Goal: Information Seeking & Learning: Compare options

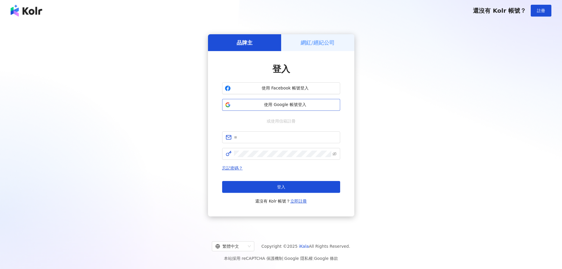
click at [282, 104] on span "使用 Google 帳號登入" at bounding box center [285, 105] width 105 height 6
click at [342, 50] on div "網紅/經紀公司" at bounding box center [317, 42] width 73 height 17
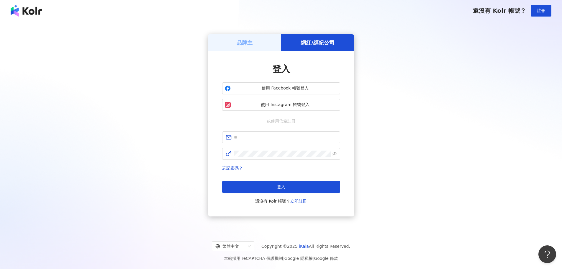
click at [240, 48] on div "品牌主" at bounding box center [244, 42] width 73 height 17
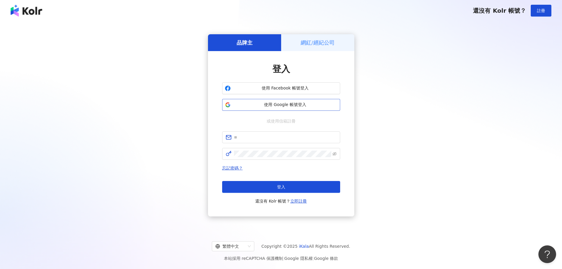
click at [296, 102] on span "使用 Google 帳號登入" at bounding box center [285, 105] width 105 height 6
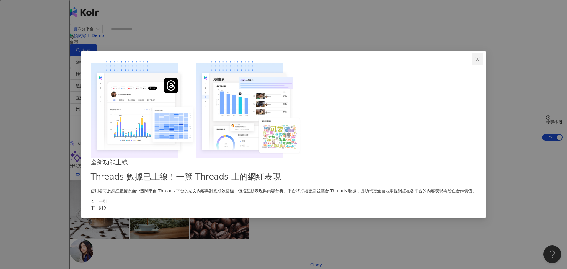
click at [475, 61] on icon "close" at bounding box center [477, 59] width 5 height 5
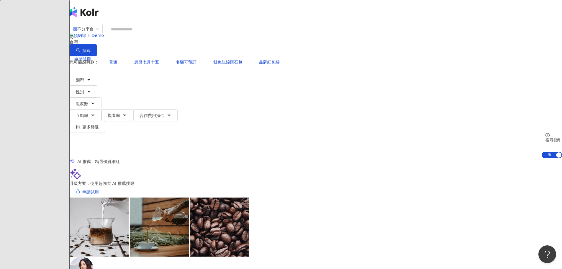
click at [156, 35] on input "search" at bounding box center [132, 29] width 48 height 11
click at [156, 34] on input "search" at bounding box center [132, 29] width 48 height 11
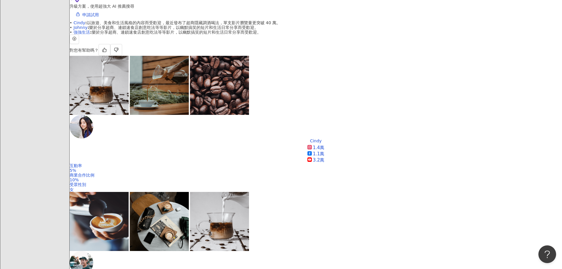
scroll to position [118, 0]
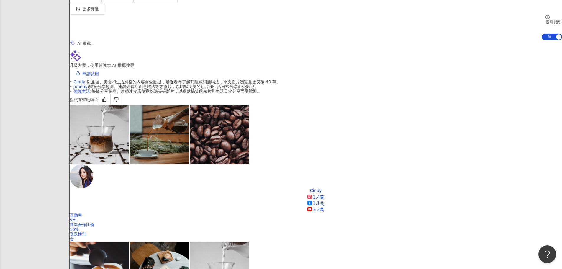
type input "**"
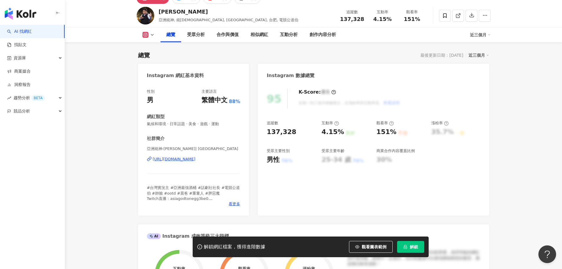
click at [288, 161] on div "76%" at bounding box center [286, 161] width 11 height 6
click at [289, 165] on div "95 K-Score : 優良 近期一到三個月積極發文，且漲粉率與互動率高。 查看說明 追蹤數 137,328 互動率 4.15% 良好 觀看率 151% 不…" at bounding box center [373, 149] width 231 height 133
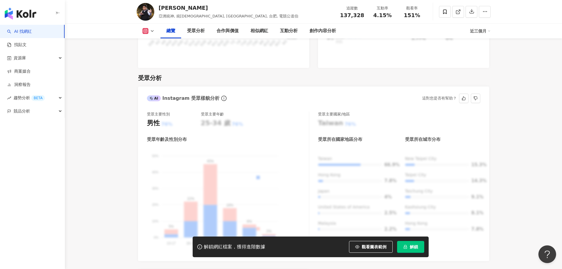
scroll to position [472, 0]
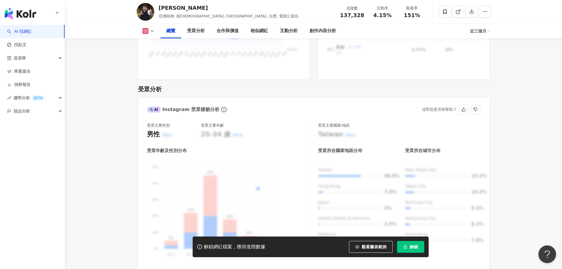
drag, startPoint x: 215, startPoint y: 103, endPoint x: 219, endPoint y: 102, distance: 3.7
click at [215, 105] on div "AI Instagram 受眾樣貌分析" at bounding box center [187, 109] width 81 height 9
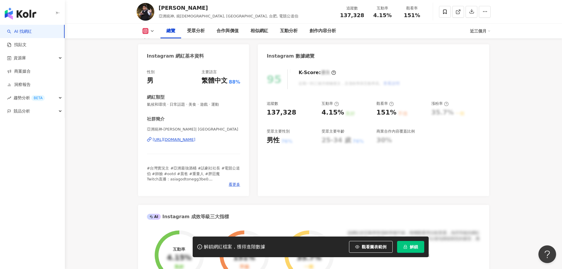
scroll to position [0, 0]
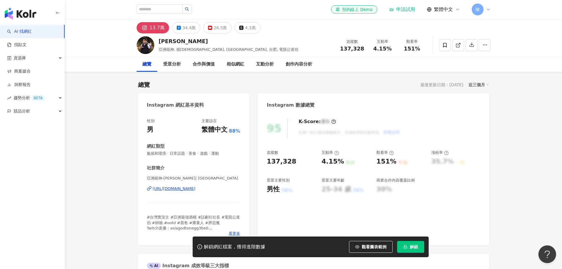
click at [345, 179] on div "受眾主要年齡" at bounding box center [346, 180] width 49 height 5
click at [368, 198] on div "95 K-Score : 優良 近期一到三個月積極發文，且漲粉率與互動率高。 查看說明 追蹤數 137,328 互動率 4.15% 良好 觀看率 151% 不…" at bounding box center [373, 178] width 231 height 133
click at [382, 192] on div "30%" at bounding box center [385, 189] width 16 height 9
click at [282, 193] on div "76%" at bounding box center [286, 190] width 11 height 6
click at [286, 191] on div "76%" at bounding box center [286, 190] width 11 height 6
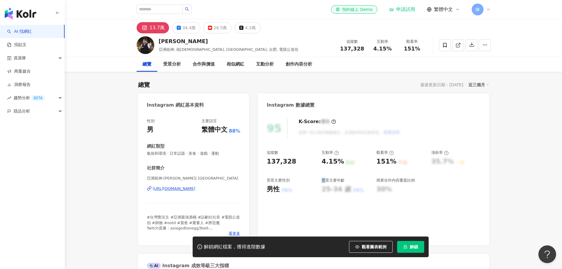
click at [286, 191] on div "76%" at bounding box center [286, 190] width 11 height 6
click at [282, 184] on div at bounding box center [282, 184] width 0 height 0
click at [286, 191] on div "76%" at bounding box center [286, 190] width 11 height 6
click at [166, 68] on div "受眾分析" at bounding box center [172, 64] width 30 height 15
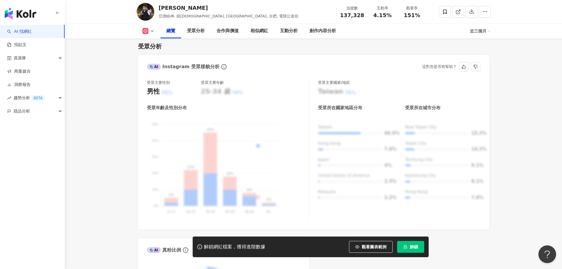
scroll to position [445, 0]
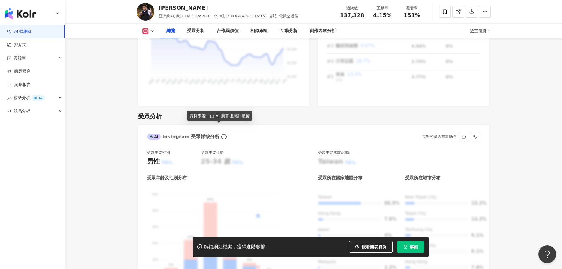
click at [221, 134] on icon "info-circle" at bounding box center [223, 136] width 5 height 5
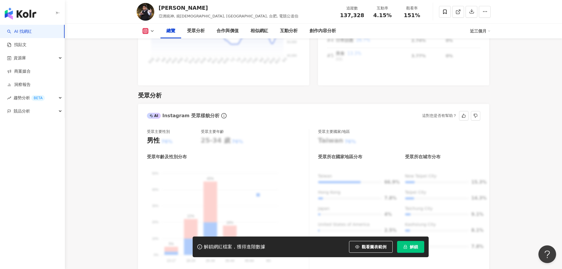
scroll to position [416, 0]
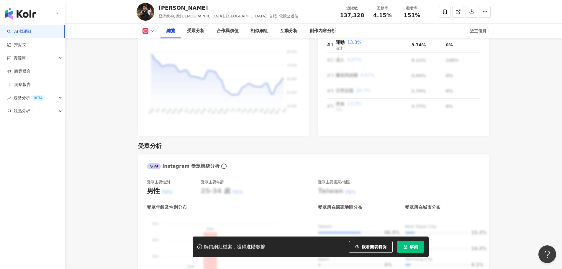
click at [147, 28] on icon at bounding box center [146, 31] width 6 height 6
click at [158, 57] on button "Facebook" at bounding box center [155, 55] width 30 height 8
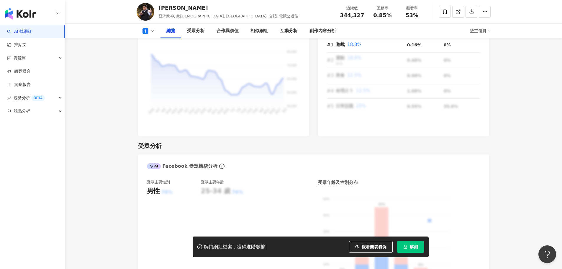
click at [301, 142] on div "受眾分析" at bounding box center [313, 146] width 351 height 8
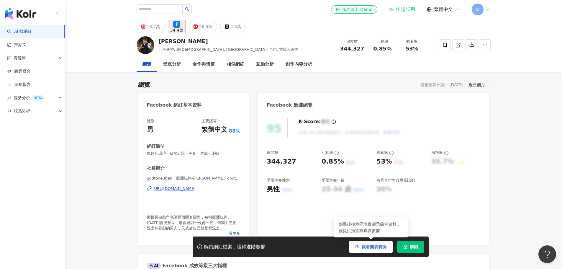
click at [386, 249] on span "觀看圖表範例" at bounding box center [374, 246] width 25 height 5
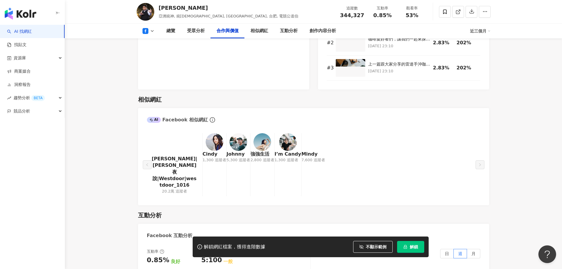
scroll to position [856, 0]
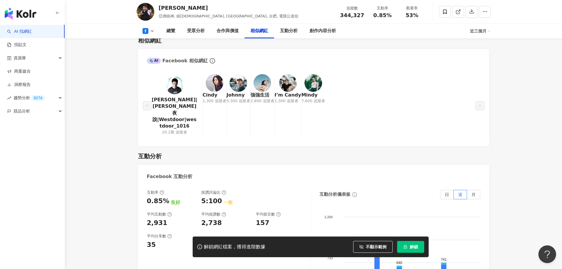
click at [380, 249] on span "不顯示範例" at bounding box center [376, 246] width 21 height 5
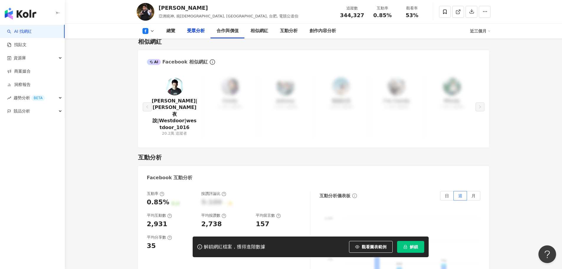
scroll to position [620, 0]
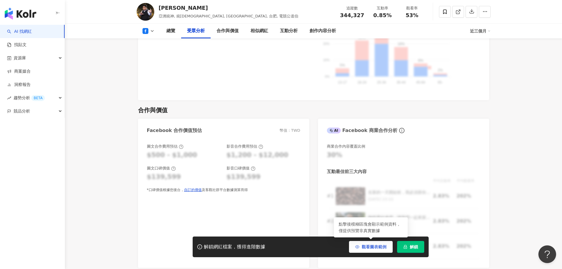
click at [370, 246] on span "觀看圖表範例" at bounding box center [374, 246] width 25 height 5
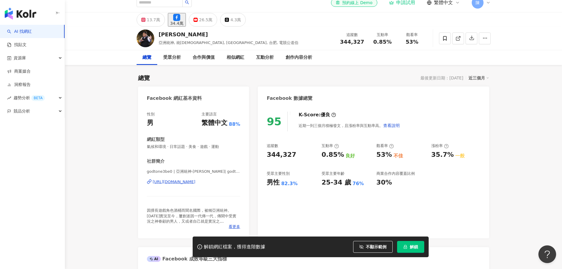
scroll to position [0, 0]
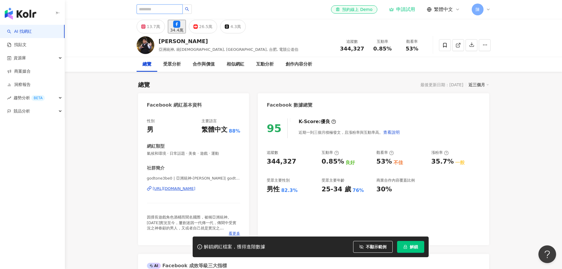
click at [168, 13] on input "search" at bounding box center [160, 8] width 46 height 9
type input "**"
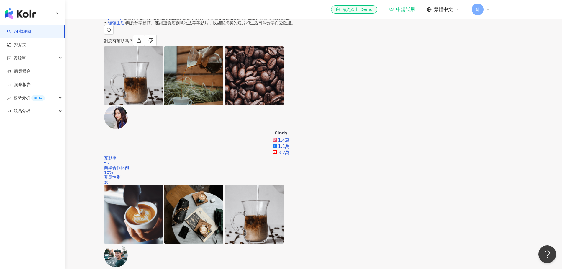
scroll to position [118, 0]
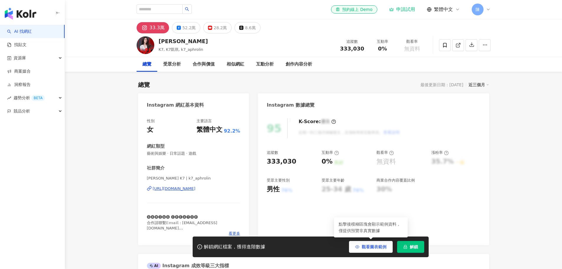
scroll to position [89, 0]
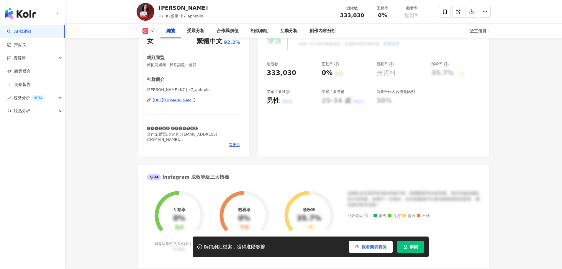
click at [370, 247] on span "觀看圖表範例" at bounding box center [374, 246] width 25 height 5
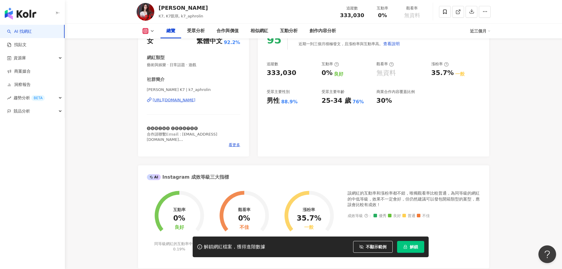
scroll to position [0, 0]
click at [149, 34] on div "總覽 受眾分析 合作與價值 相似網紅 互動分析 創作內容分析 近三個月" at bounding box center [314, 31] width 354 height 15
click at [154, 30] on icon at bounding box center [152, 31] width 5 height 5
click at [156, 54] on button "Facebook" at bounding box center [157, 55] width 35 height 8
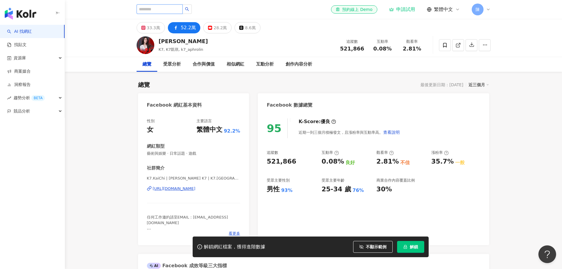
click at [170, 8] on input "search" at bounding box center [160, 8] width 46 height 9
type input "*"
type input "**"
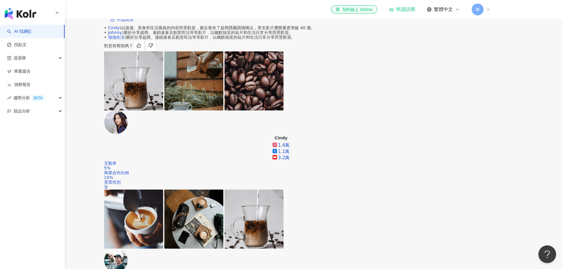
scroll to position [150, 0]
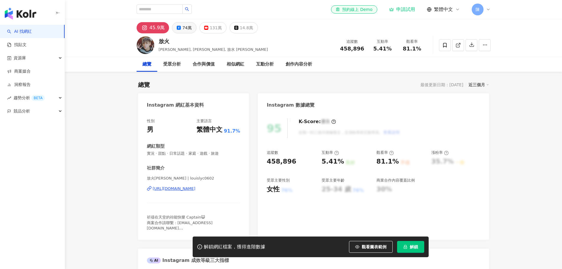
click at [183, 29] on div "74萬" at bounding box center [186, 28] width 9 height 8
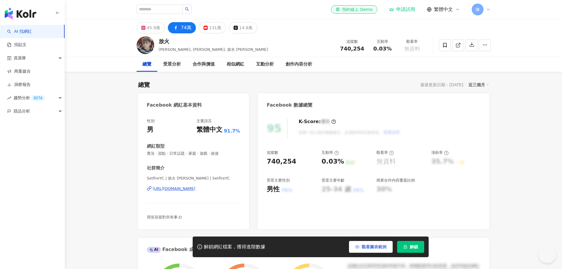
click at [380, 246] on span "觀看圖表範例" at bounding box center [374, 246] width 25 height 5
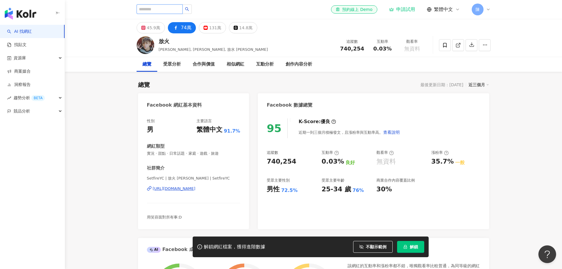
click at [167, 11] on input "search" at bounding box center [160, 8] width 46 height 9
type input "**"
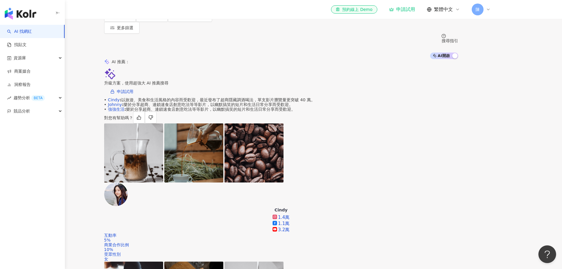
scroll to position [89, 0]
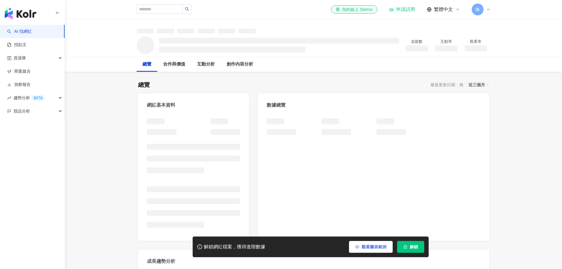
click at [380, 248] on span "觀看圖表範例" at bounding box center [374, 246] width 25 height 5
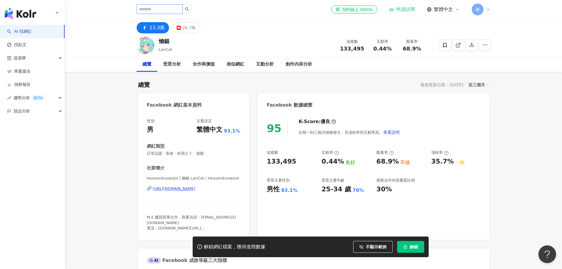
click at [170, 7] on input "search" at bounding box center [160, 8] width 46 height 9
type input "**"
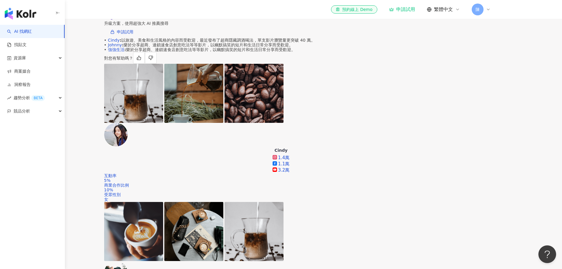
scroll to position [118, 0]
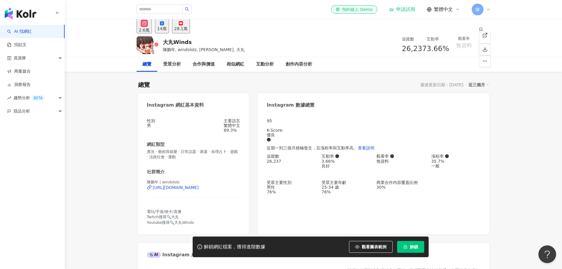
click at [359, 245] on icon "button" at bounding box center [357, 247] width 4 height 4
click at [169, 30] on button "14萬" at bounding box center [162, 26] width 14 height 14
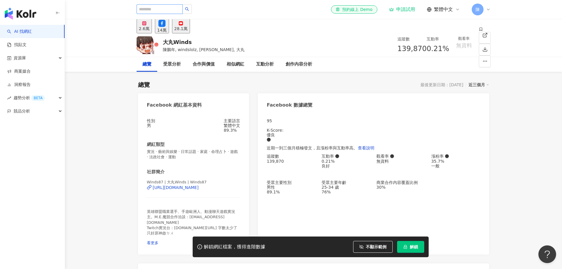
click at [161, 10] on input "search" at bounding box center [160, 8] width 46 height 9
type input "*"
type input "**"
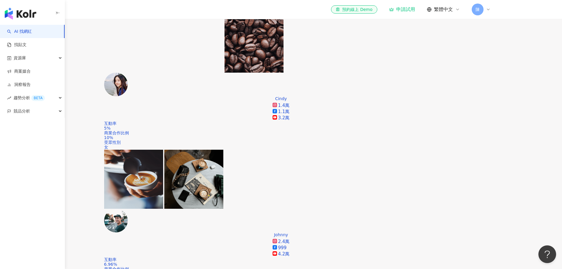
scroll to position [148, 0]
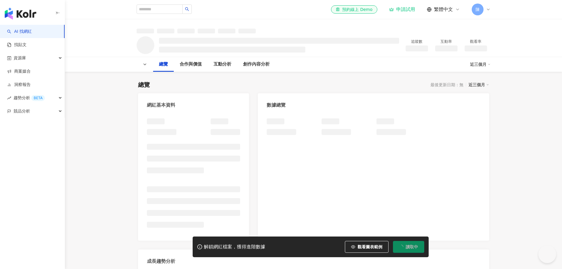
scroll to position [5, 0]
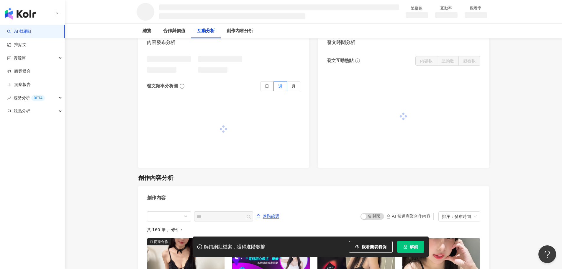
scroll to position [531, 0]
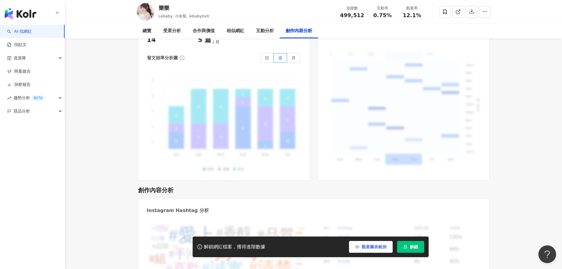
scroll to position [1707, 0]
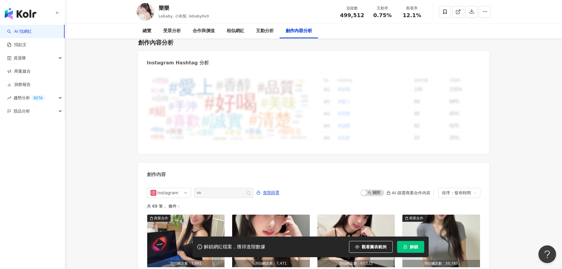
click at [380, 248] on span "觀看圖表範例" at bounding box center [374, 246] width 25 height 5
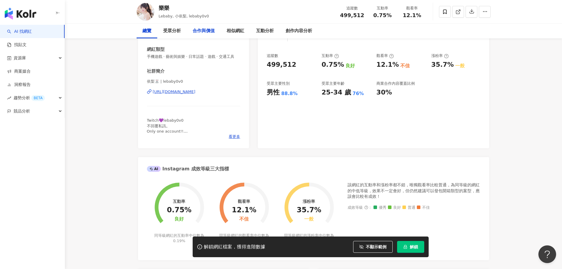
scroll to position [0, 0]
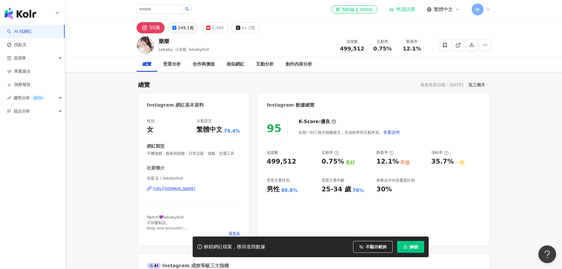
click at [175, 25] on button "249.1萬" at bounding box center [183, 27] width 31 height 11
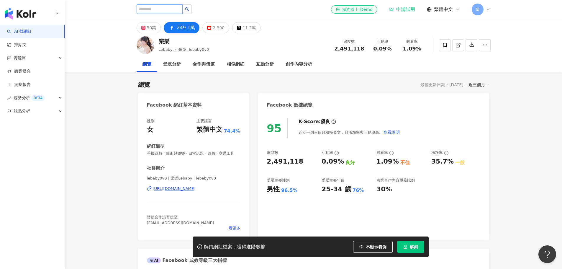
click at [164, 6] on input "search" at bounding box center [160, 8] width 46 height 9
type input "*"
type input "**"
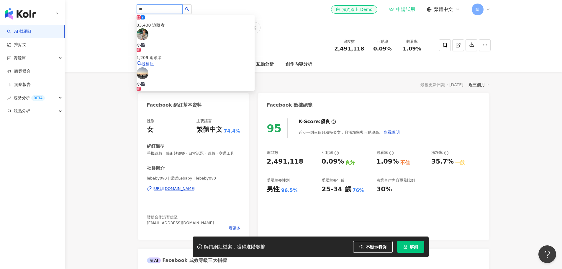
scroll to position [266, 0]
click at [167, 6] on input "**" at bounding box center [160, 8] width 46 height 9
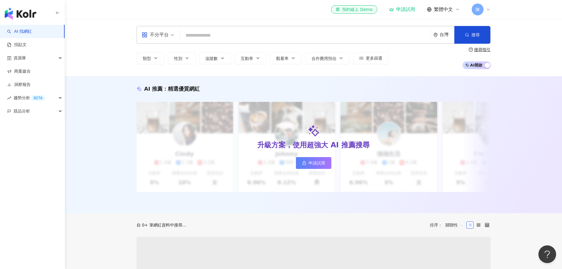
click at [217, 37] on input "search" at bounding box center [305, 35] width 246 height 11
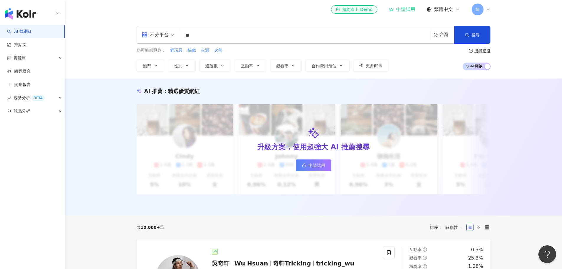
type input "**"
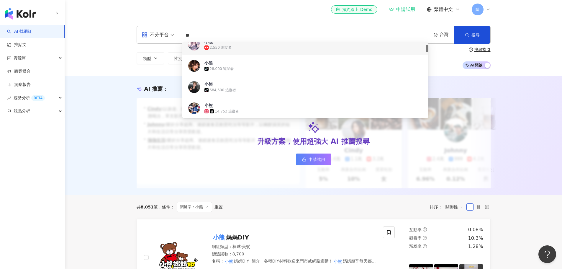
drag, startPoint x: 231, startPoint y: 32, endPoint x: 165, endPoint y: 35, distance: 65.9
click at [165, 35] on div "不分平台 ** 台灣 搜尋 0fb0cba6-fc10-4df8-a7dc-3e042a47b558 118b888d-b248-4e3a-9ecb-5bad…" at bounding box center [314, 35] width 354 height 18
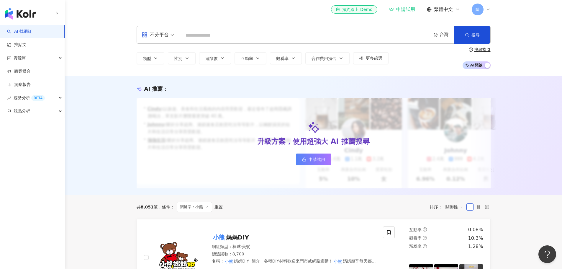
click at [530, 130] on div "AI 推薦 ： 升級方案，使用超強大 AI 推薦搜尋 申請試用 • [PERSON_NAME] : 以旅遊、美食和生活風格的內容而受歡迎，最近發布了超商隱藏調…" at bounding box center [313, 135] width 497 height 119
click at [154, 40] on span at bounding box center [158, 34] width 32 height 17
click at [155, 72] on div "Facebook" at bounding box center [159, 72] width 33 height 7
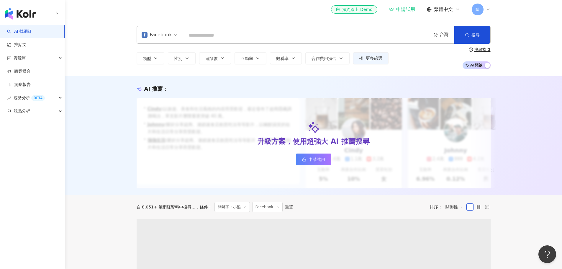
click at [219, 41] on input "search" at bounding box center [307, 35] width 243 height 11
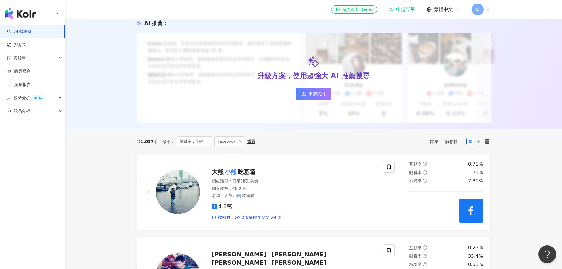
scroll to position [89, 0]
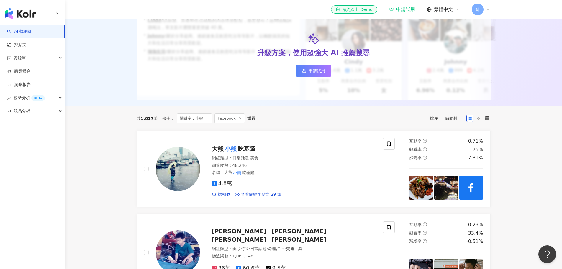
click at [453, 123] on span "關聯性" at bounding box center [455, 118] width 18 height 9
click at [455, 143] on div "追蹤數" at bounding box center [454, 145] width 15 height 6
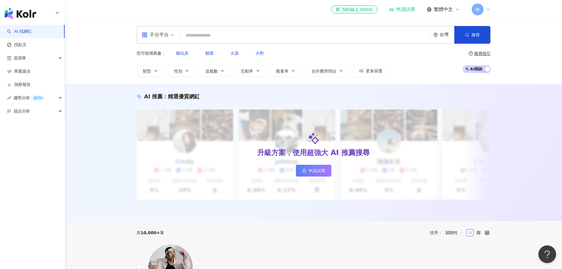
click at [212, 35] on input "search" at bounding box center [305, 35] width 246 height 11
paste input "*********"
type input "*********"
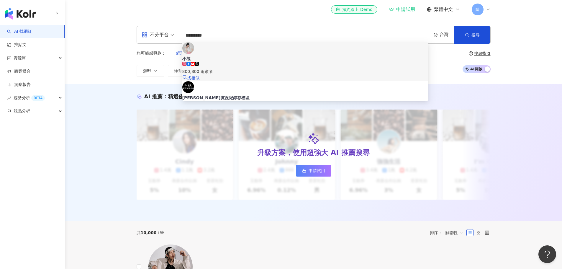
click at [238, 68] on div "800,800 追蹤者" at bounding box center [305, 71] width 246 height 6
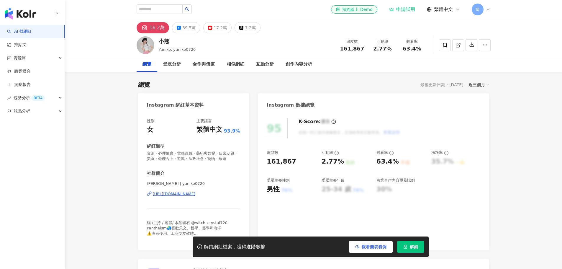
drag, startPoint x: 375, startPoint y: 247, endPoint x: 372, endPoint y: 246, distance: 3.3
click at [375, 247] on span "觀看圖表範例" at bounding box center [374, 246] width 25 height 5
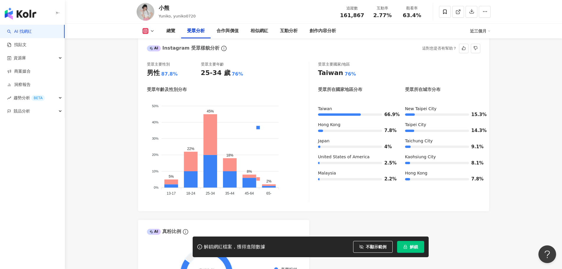
scroll to position [531, 0]
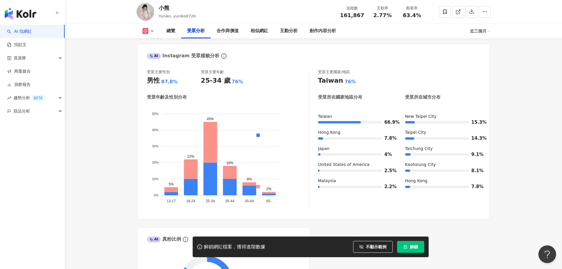
click at [153, 33] on icon at bounding box center [152, 31] width 5 height 5
click at [151, 57] on button "Facebook" at bounding box center [157, 55] width 35 height 8
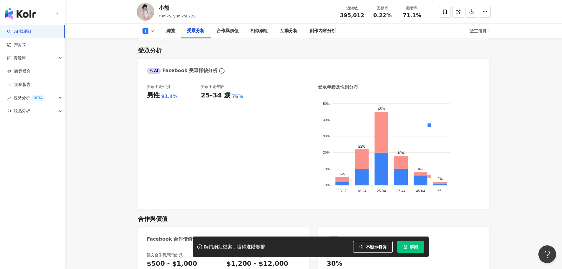
scroll to position [502, 0]
